Goal: Find specific page/section: Find specific page/section

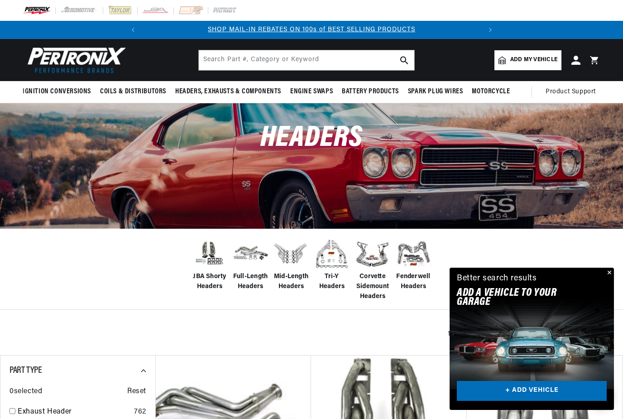
click at [520, 57] on span "Add my vehicle" at bounding box center [533, 60] width 47 height 9
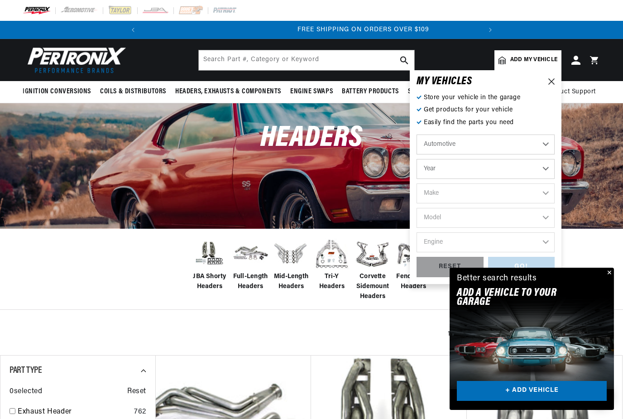
scroll to position [0, 338]
click at [448, 143] on select "Automotive Agricultural Industrial Marine Motorcycle" at bounding box center [485, 144] width 138 height 20
click at [480, 173] on select "Year [DATE] 2021 2020 2019 2018 2017 2016 2015 2014 2013 2012 2011 2010 2009 20…" at bounding box center [485, 169] width 138 height 20
select select "1970"
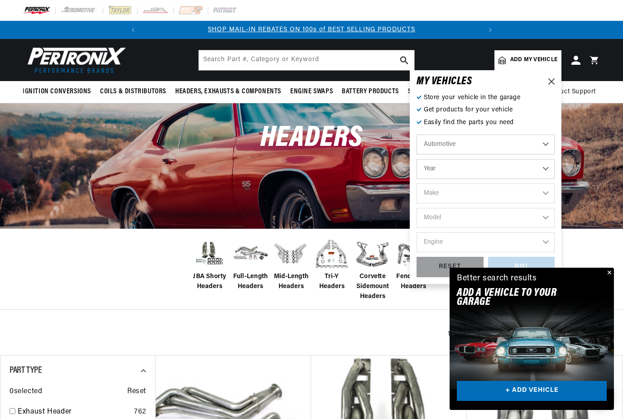
select select "1970"
click at [457, 195] on select "Make Alfa Romeo American Motors Aston [PERSON_NAME] Audi [GEOGRAPHIC_DATA] [PER…" at bounding box center [485, 193] width 138 height 20
select select "Chevrolet"
click at [470, 219] on select "Model [GEOGRAPHIC_DATA] [GEOGRAPHIC_DATA] Blazer [GEOGRAPHIC_DATA] C10 Pickup C…" at bounding box center [485, 218] width 138 height 20
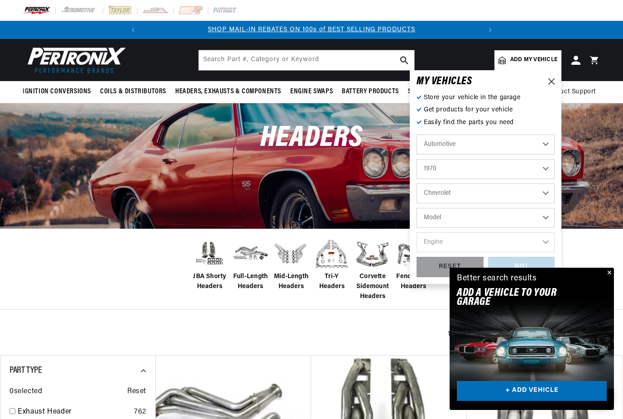
select select "Chevelle"
click at [456, 243] on select "Engine 3.2L 4.6L 5.3L 5.4L 230cid / 3.8L 250cid / 4.1L 305cid / 5.0L 307cid / 5…" at bounding box center [485, 242] width 138 height 20
select select "396cid-6.5L"
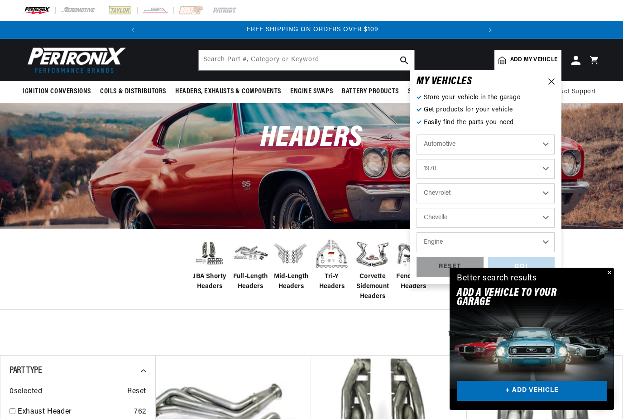
select select "396cid-6.5L"
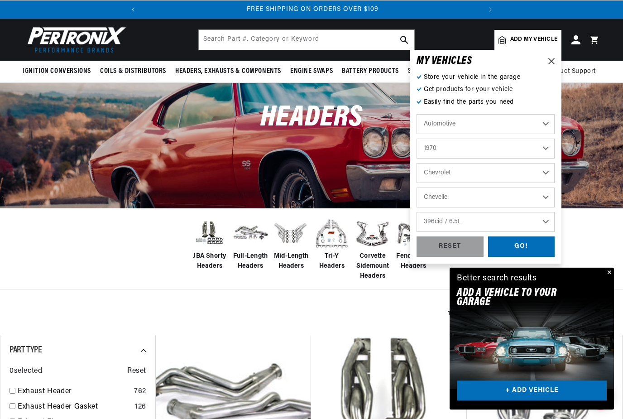
scroll to position [20, 0]
click at [529, 248] on div "GO!" at bounding box center [521, 246] width 67 height 20
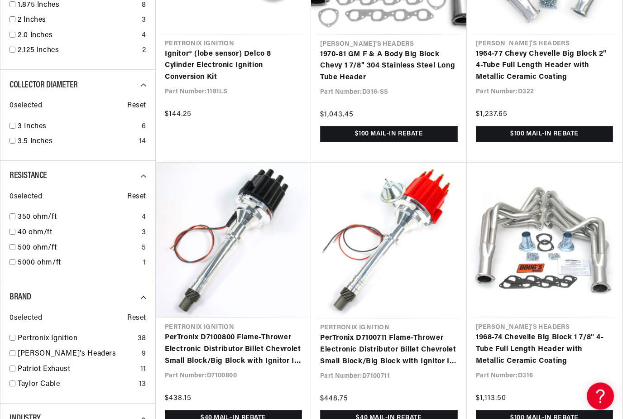
scroll to position [0, 87]
